Goal: Task Accomplishment & Management: Use online tool/utility

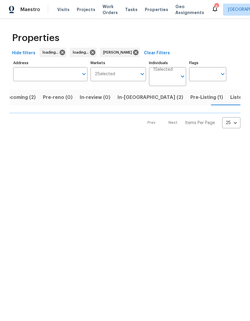
scroll to position [0, 10]
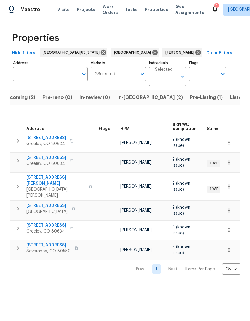
click at [24, 97] on span "Upcoming (2)" at bounding box center [19, 97] width 32 height 8
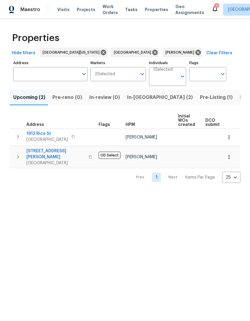
click at [134, 105] on button "In-reno (2)" at bounding box center [159, 98] width 73 height 16
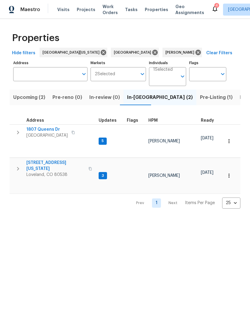
click at [39, 160] on span "3620 N Colorado Ave" at bounding box center [55, 166] width 58 height 12
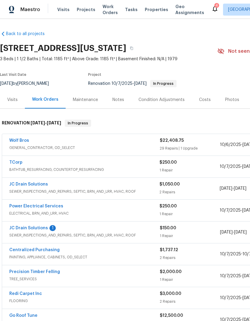
click at [200, 100] on div "Costs" at bounding box center [205, 100] width 12 height 6
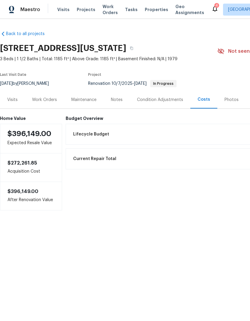
click at [34, 95] on div "Work Orders" at bounding box center [44, 100] width 39 height 18
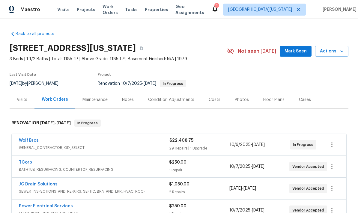
click at [209, 101] on div "Costs" at bounding box center [215, 100] width 12 height 6
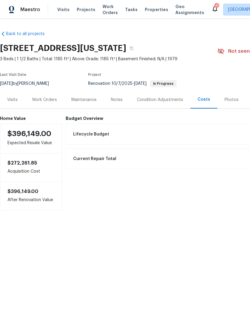
click at [42, 99] on div "Work Orders" at bounding box center [44, 100] width 25 height 6
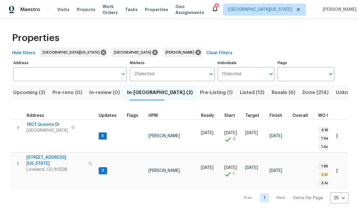
click at [250, 95] on span "Resale (6)" at bounding box center [283, 92] width 24 height 8
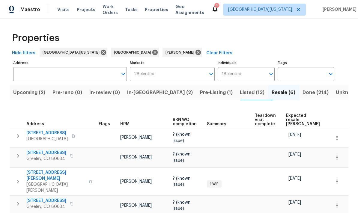
click at [250, 119] on span "Expected resale COE" at bounding box center [303, 120] width 34 height 13
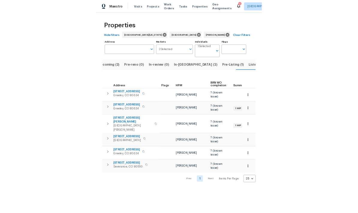
scroll to position [0, 10]
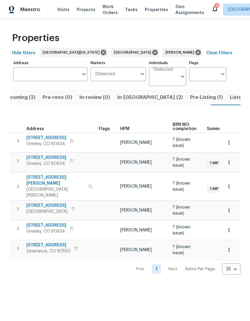
click at [230, 96] on span "Listed (13)" at bounding box center [242, 97] width 25 height 8
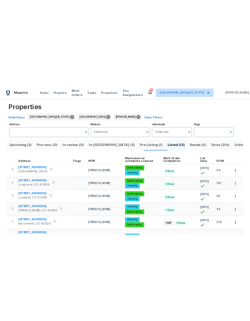
scroll to position [8, 0]
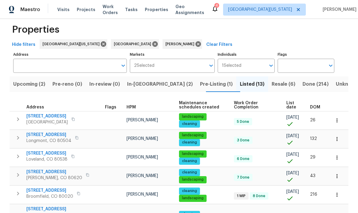
click at [56, 153] on span "4106 Cripple Creek Dr" at bounding box center [46, 153] width 41 height 6
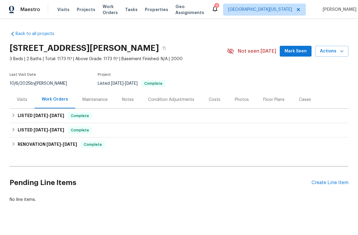
click at [335, 56] on button "Actions" at bounding box center [331, 51] width 33 height 11
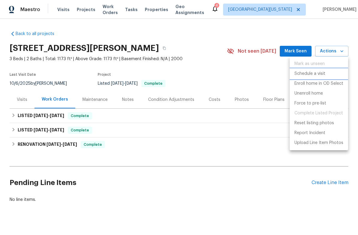
click at [331, 74] on li "Schedule a visit" at bounding box center [318, 74] width 58 height 10
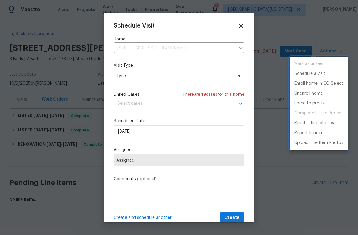
click at [122, 74] on div at bounding box center [179, 117] width 358 height 235
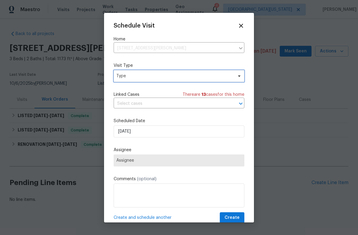
click at [120, 76] on span "Type" at bounding box center [174, 76] width 117 height 6
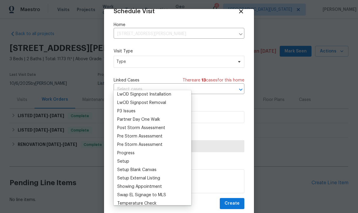
scroll to position [141, 0]
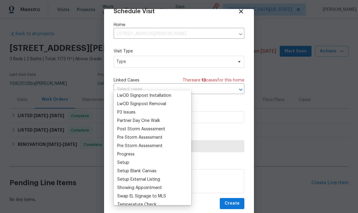
type input "P"
click at [117, 109] on div "P3 Issues" at bounding box center [126, 112] width 18 height 6
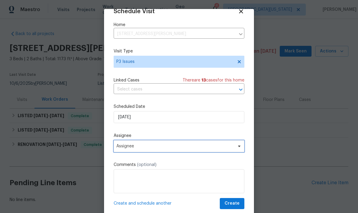
click at [129, 148] on span "Assignee" at bounding box center [174, 146] width 117 height 5
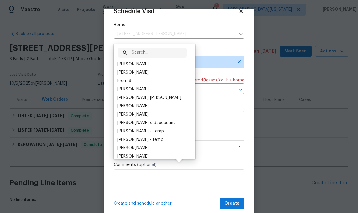
click at [119, 44] on div "​ [PERSON_NAME] [PERSON_NAME] B Prem S [PERSON_NAME] [PERSON_NAME] [PERSON_NAME…" at bounding box center [155, 101] width 82 height 115
click at [116, 60] on div "[PERSON_NAME]" at bounding box center [154, 64] width 78 height 8
click at [122, 61] on div "[PERSON_NAME]" at bounding box center [132, 64] width 31 height 6
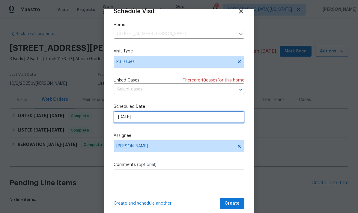
click at [121, 121] on input "[DATE]" at bounding box center [179, 117] width 131 height 12
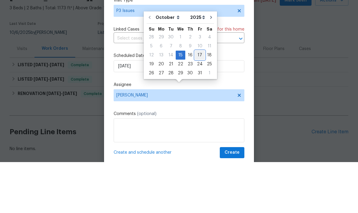
click at [196, 102] on div "17" at bounding box center [200, 106] width 10 height 8
type input "[DATE]"
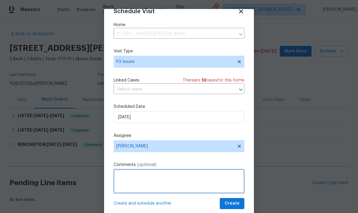
click at [218, 177] on textarea at bounding box center [179, 181] width 131 height 24
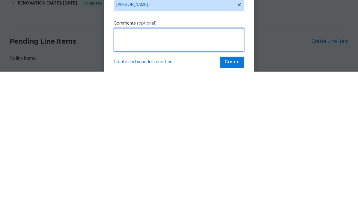
click at [137, 169] on textarea at bounding box center [179, 181] width 131 height 24
click at [125, 169] on textarea at bounding box center [179, 181] width 131 height 24
click at [130, 169] on textarea at bounding box center [179, 181] width 131 height 24
paste textarea "Hello [PERSON_NAME] we have received HOA violation to install plants in the xer…"
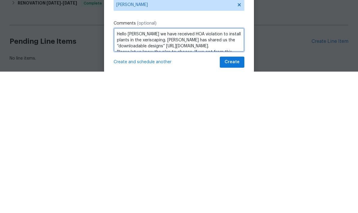
scroll to position [0, 0]
type textarea "Hello [PERSON_NAME] we have received HOA violation to install plants in the xer…"
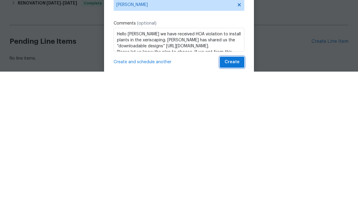
click at [234, 200] on span "Create" at bounding box center [231, 203] width 15 height 7
